Goal: Communication & Community: Answer question/provide support

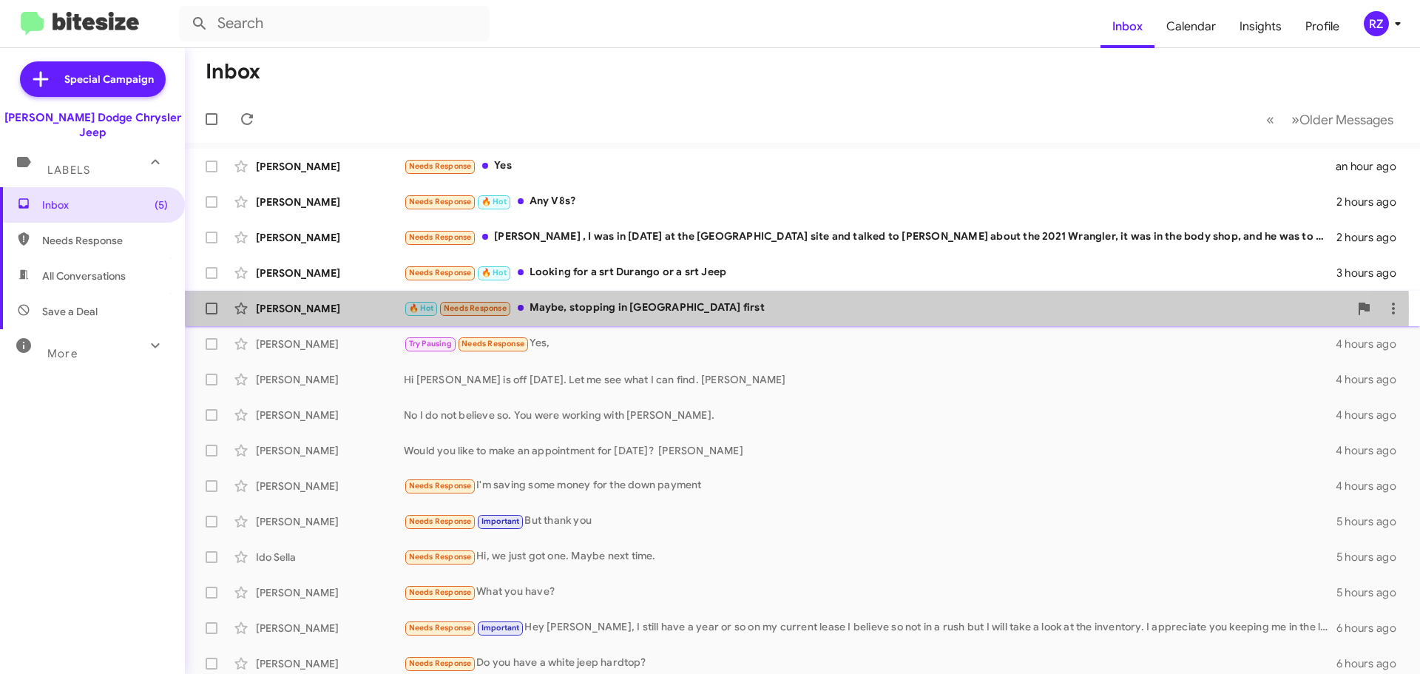
click at [731, 311] on div "🔥 Hot Needs Response Maybe, stopping in [GEOGRAPHIC_DATA] first" at bounding box center [876, 307] width 945 height 17
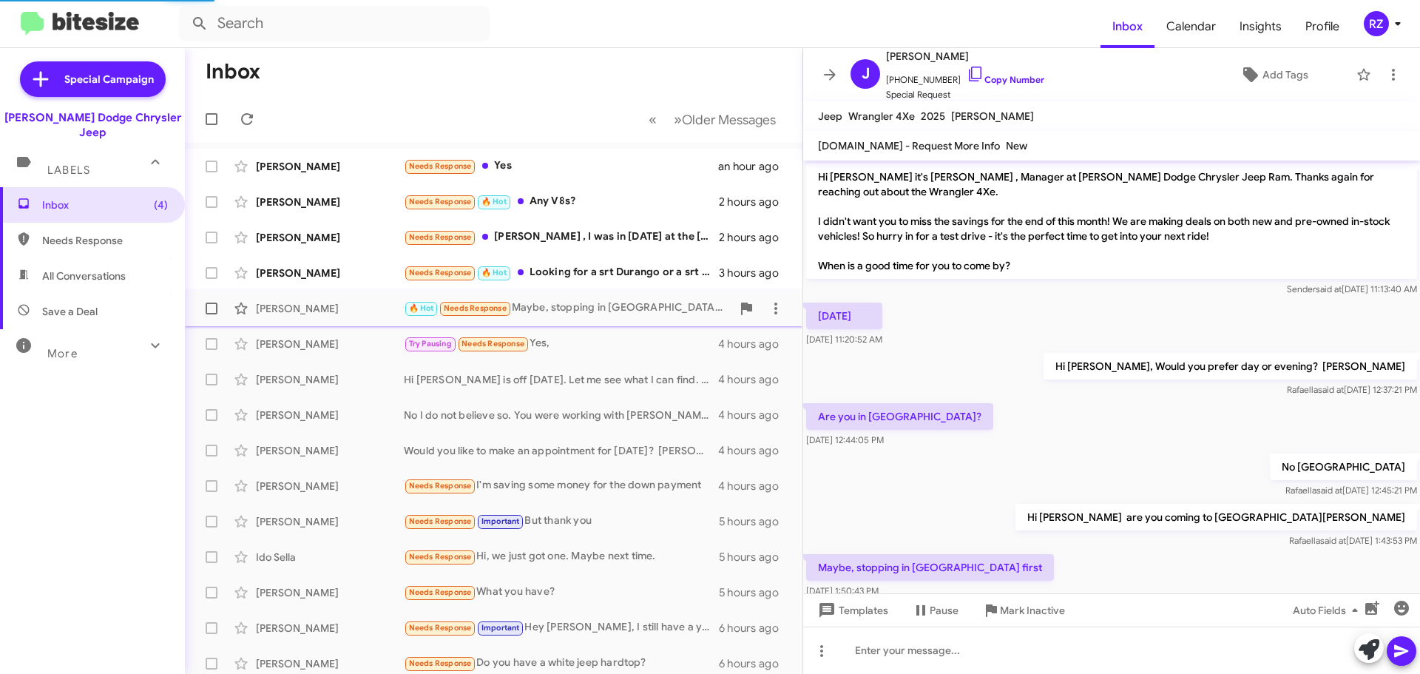
scroll to position [19, 0]
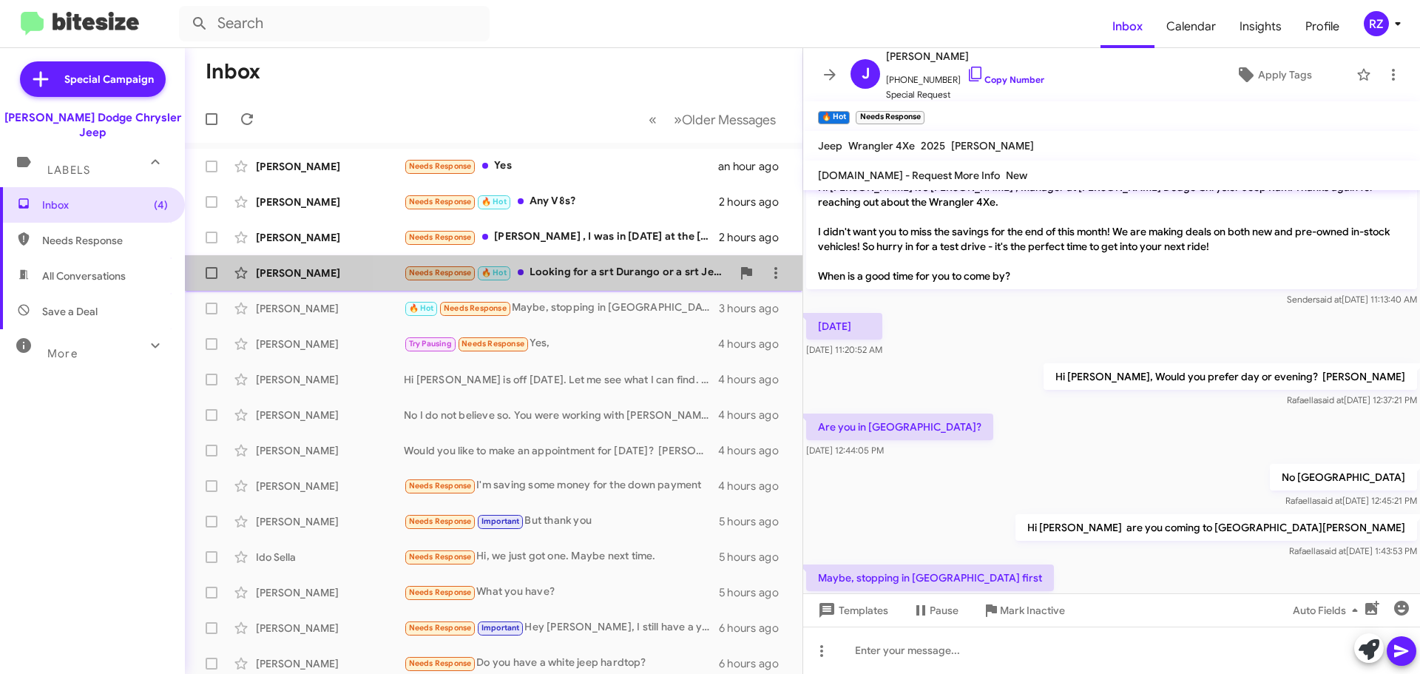
click at [651, 277] on div "Needs Response 🔥 Hot Looking for a srt Durango or a srt Jeep" at bounding box center [568, 272] width 328 height 17
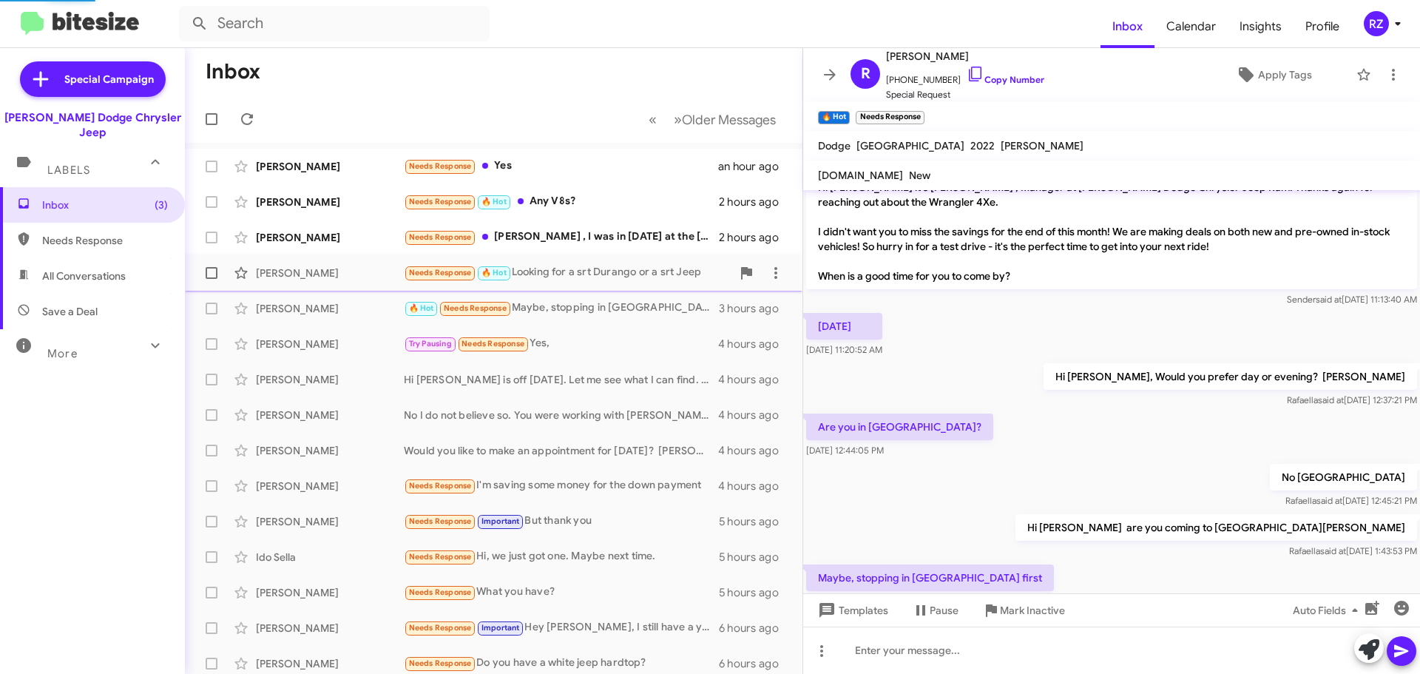
scroll to position [132, 0]
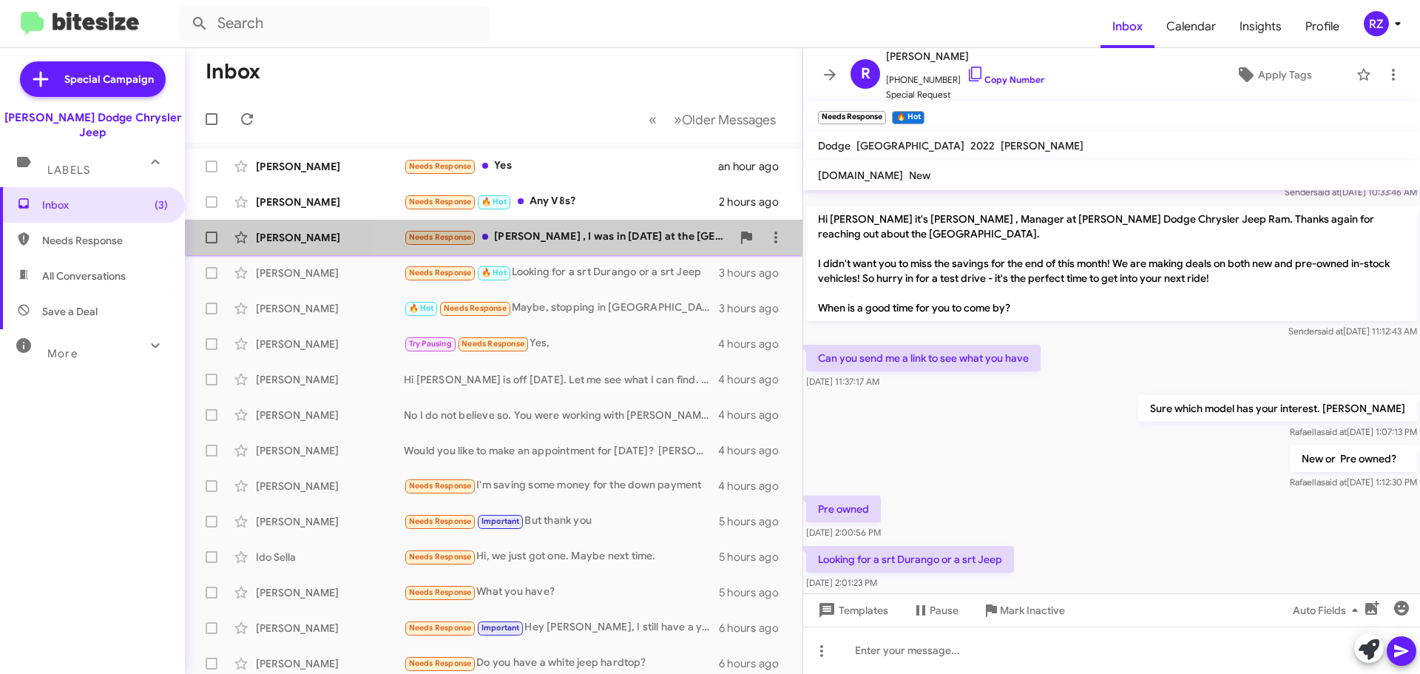
click at [660, 245] on div "Needs Response [PERSON_NAME] , I was in [DATE] at the [GEOGRAPHIC_DATA] site an…" at bounding box center [568, 236] width 328 height 17
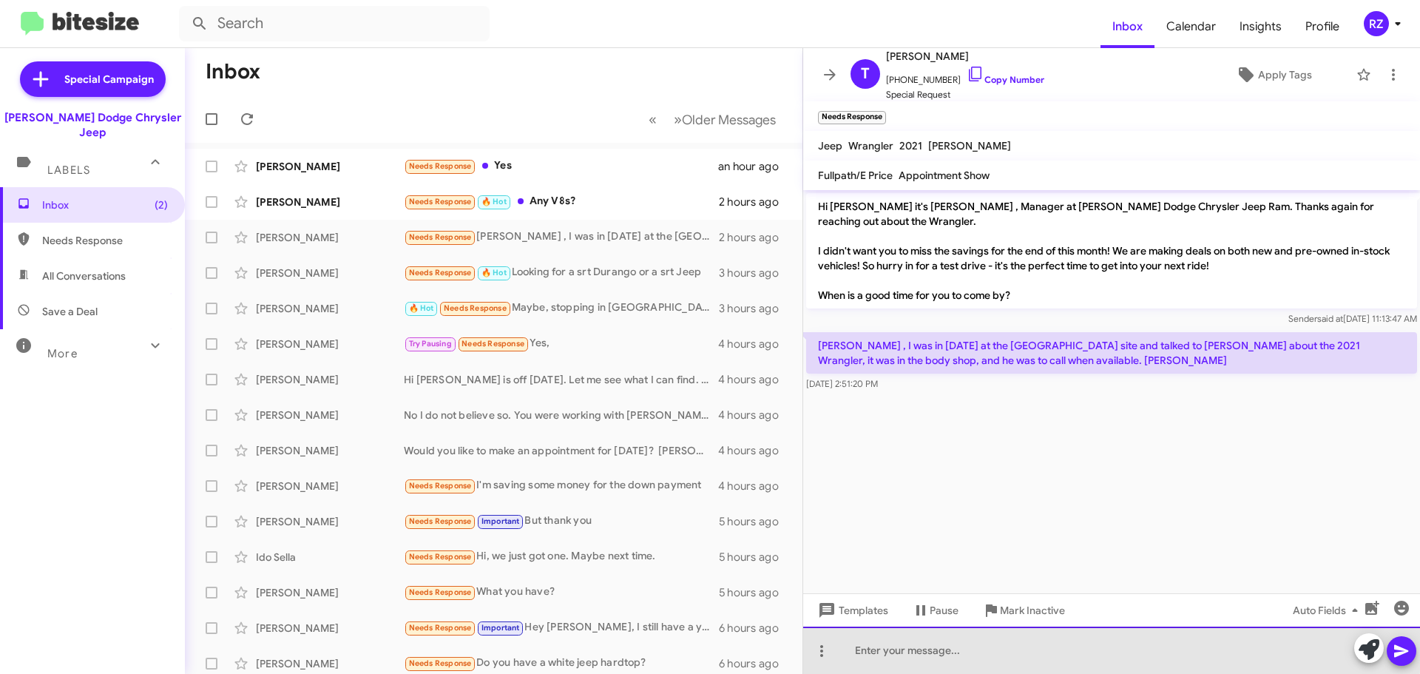
click at [921, 645] on div at bounding box center [1111, 649] width 617 height 47
click at [915, 651] on div at bounding box center [1111, 649] width 617 height 47
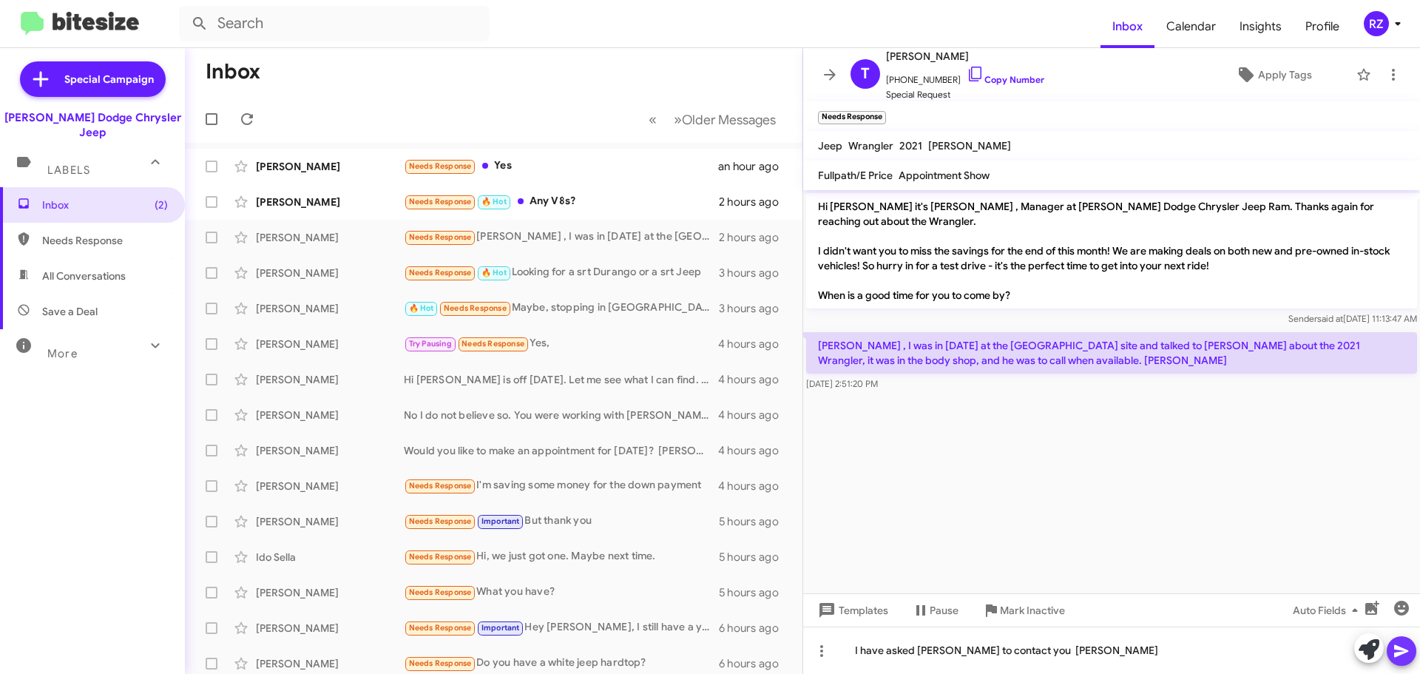
click at [1397, 654] on icon at bounding box center [1401, 651] width 14 height 13
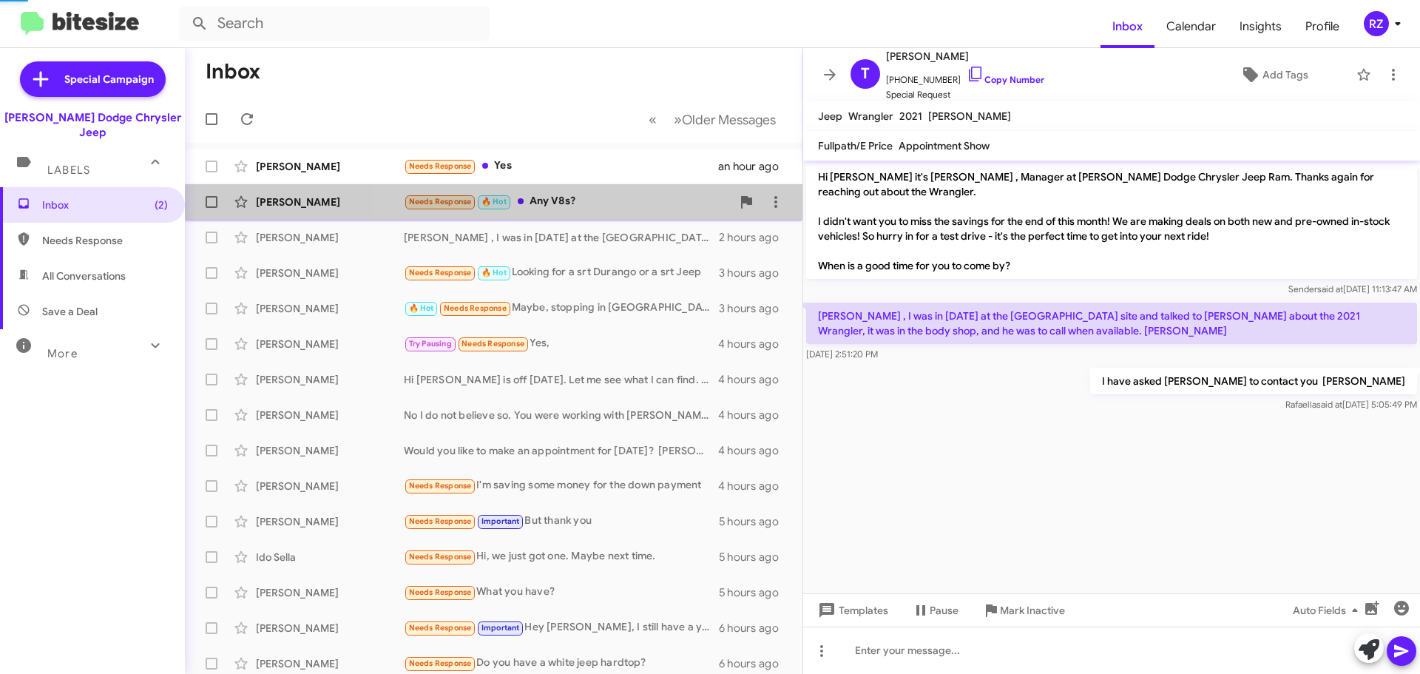
click at [623, 212] on div "Javaugn [PERSON_NAME] Needs Response 🔥 Hot Any V8s? 2 hours ago" at bounding box center [494, 202] width 594 height 30
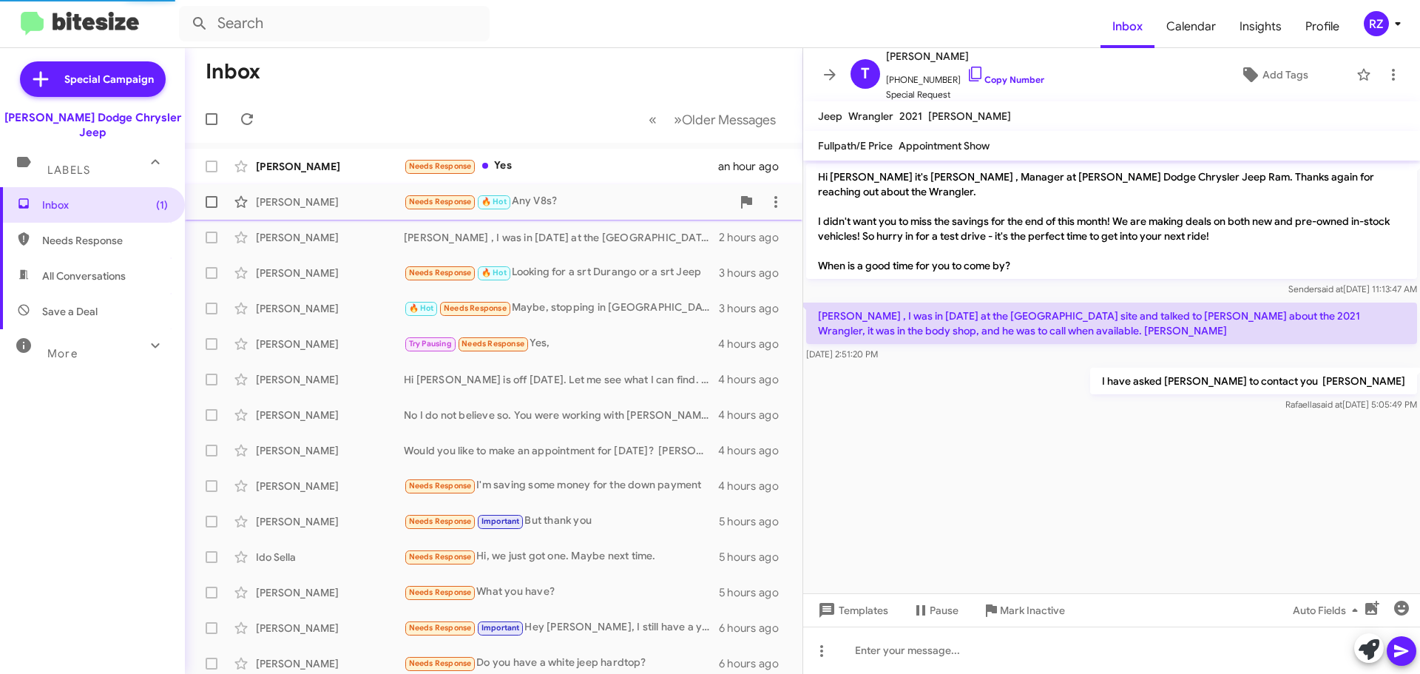
scroll to position [546, 0]
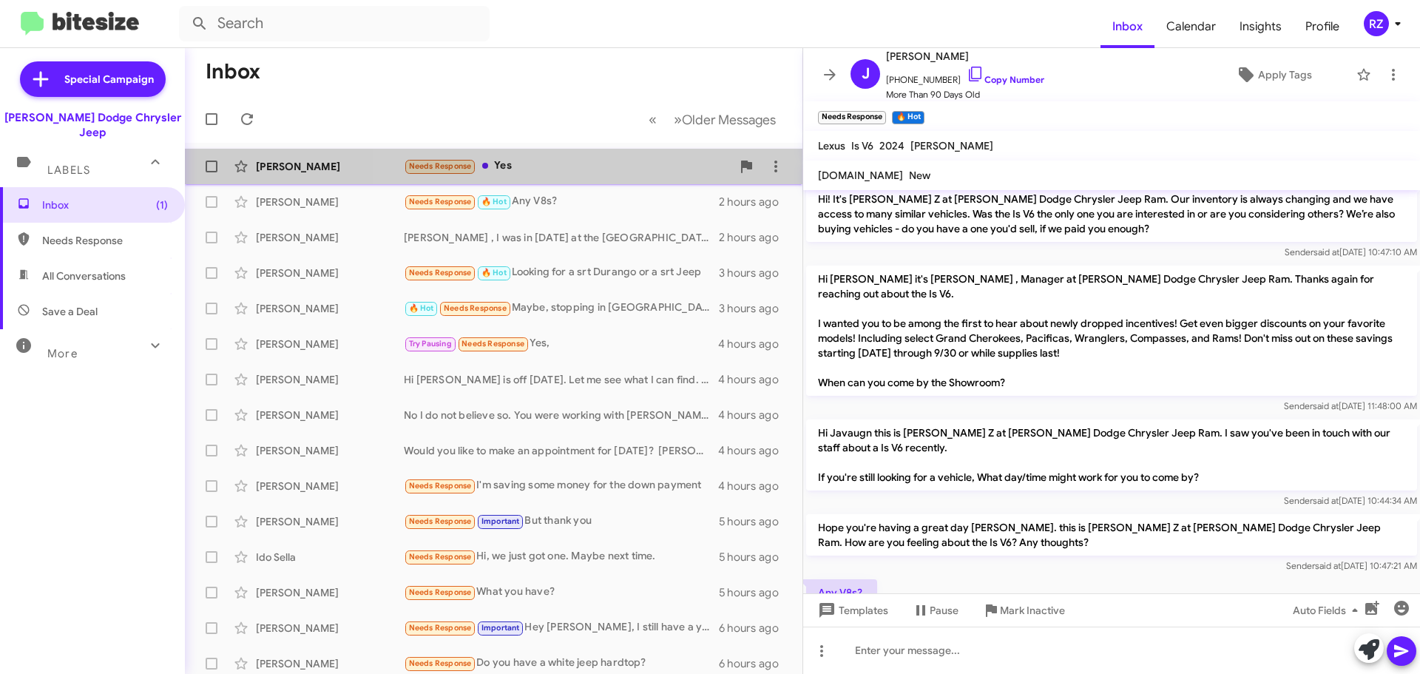
click at [639, 172] on div "Needs Response Yes" at bounding box center [568, 165] width 328 height 17
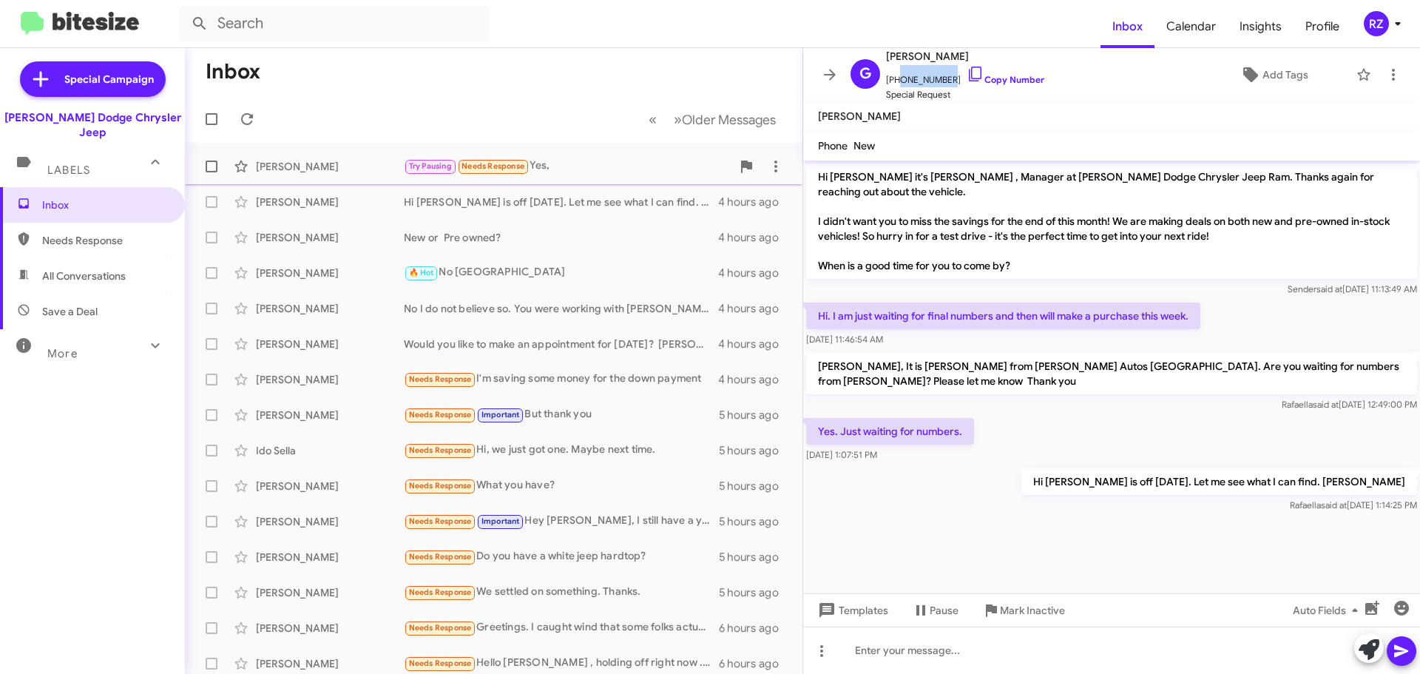
scroll to position [1, 0]
click at [1105, 101] on mat-toolbar "[PERSON_NAME]" at bounding box center [1111, 116] width 617 height 30
